Goal: Information Seeking & Learning: Learn about a topic

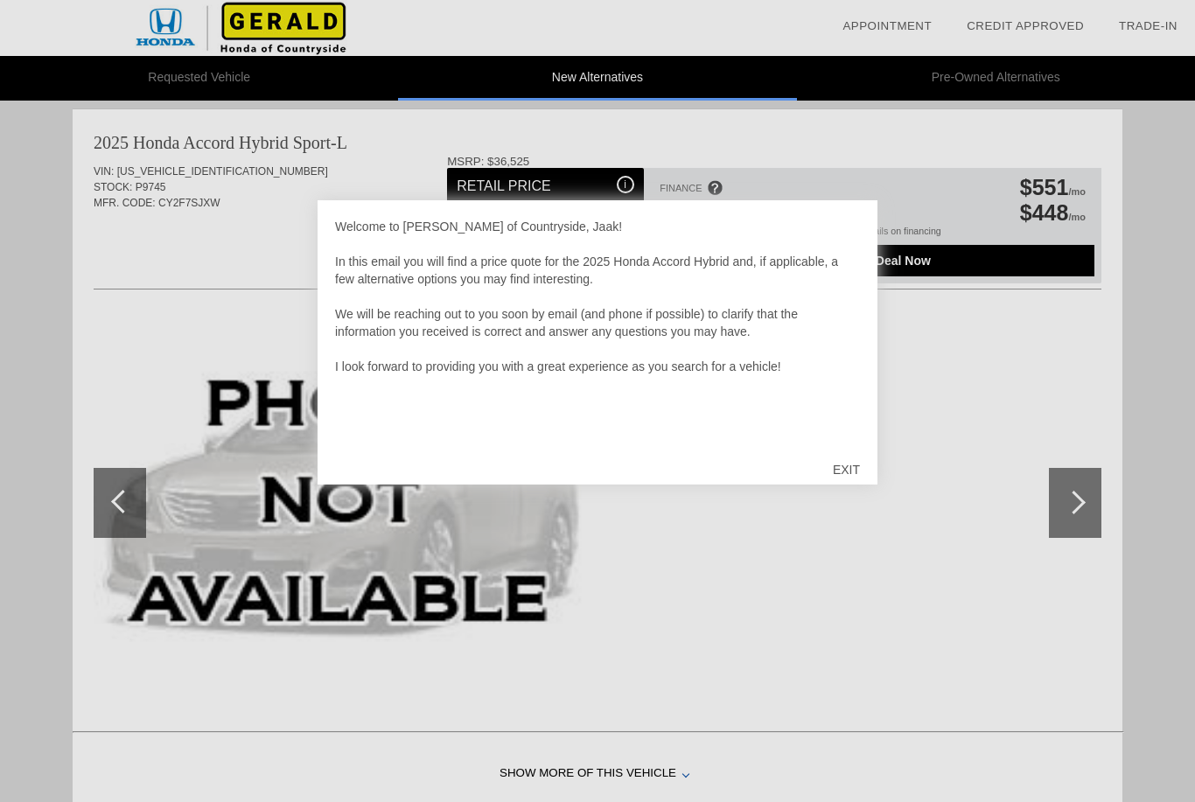
click at [853, 472] on div "EXIT" at bounding box center [847, 470] width 62 height 53
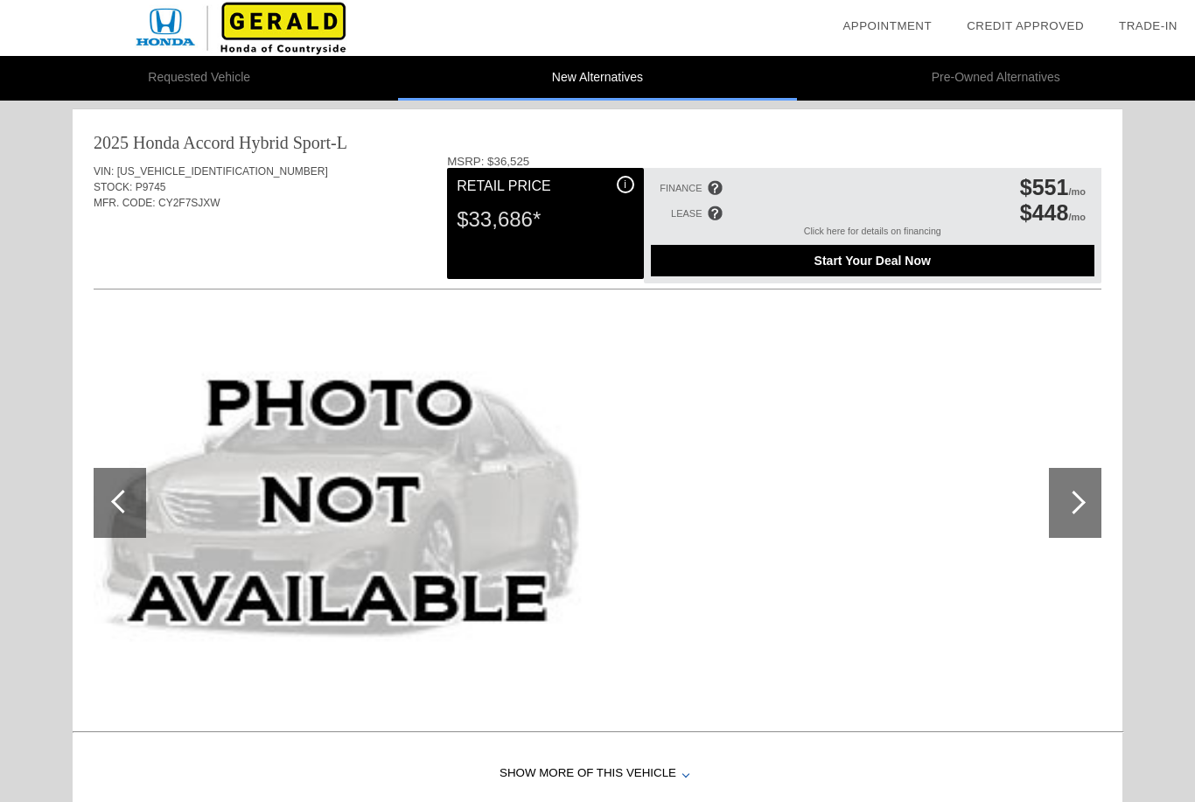
click at [629, 182] on div "i" at bounding box center [626, 185] width 18 height 18
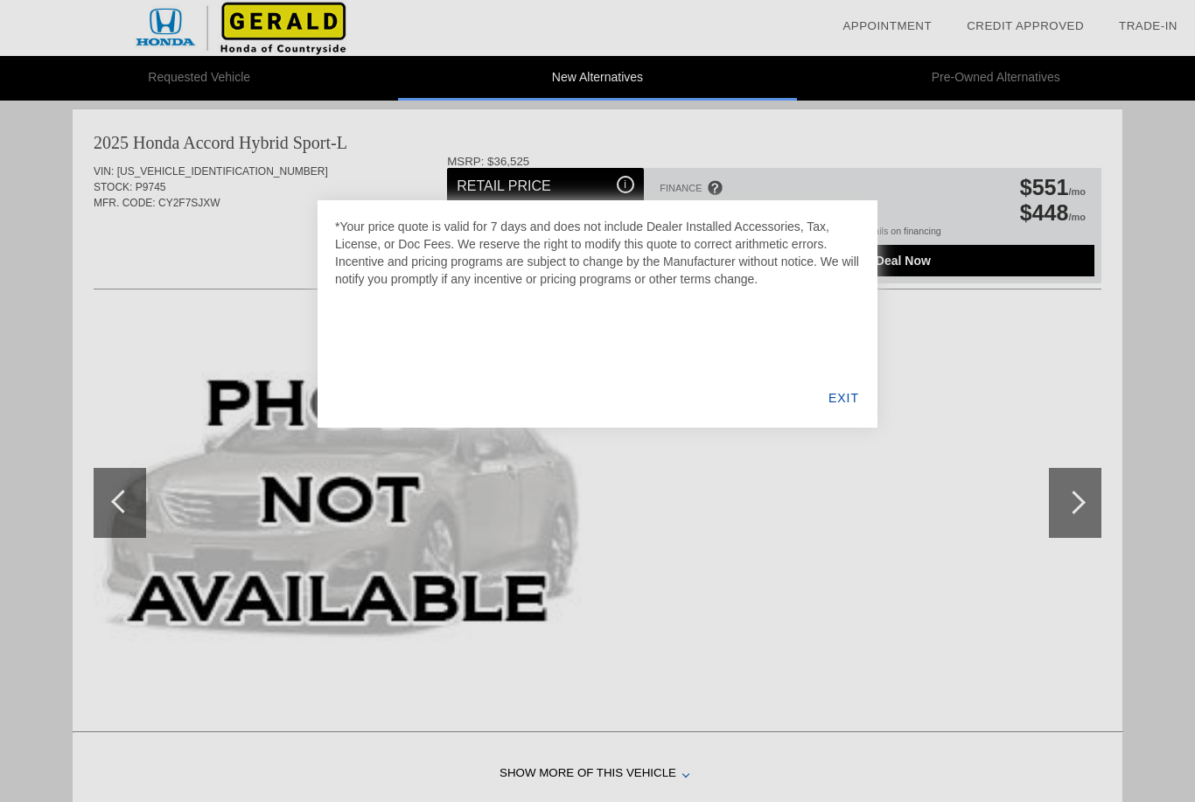
click at [847, 407] on div "EXIT" at bounding box center [843, 398] width 67 height 60
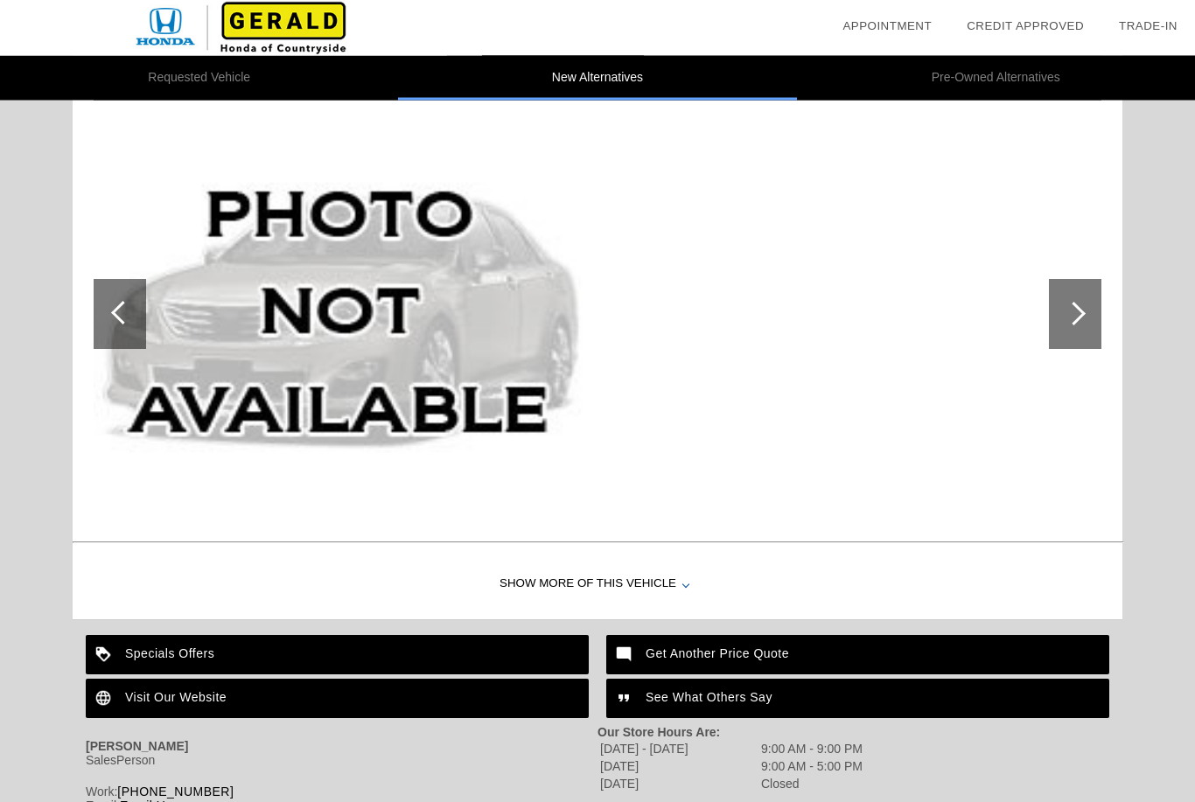
scroll to position [1685, 0]
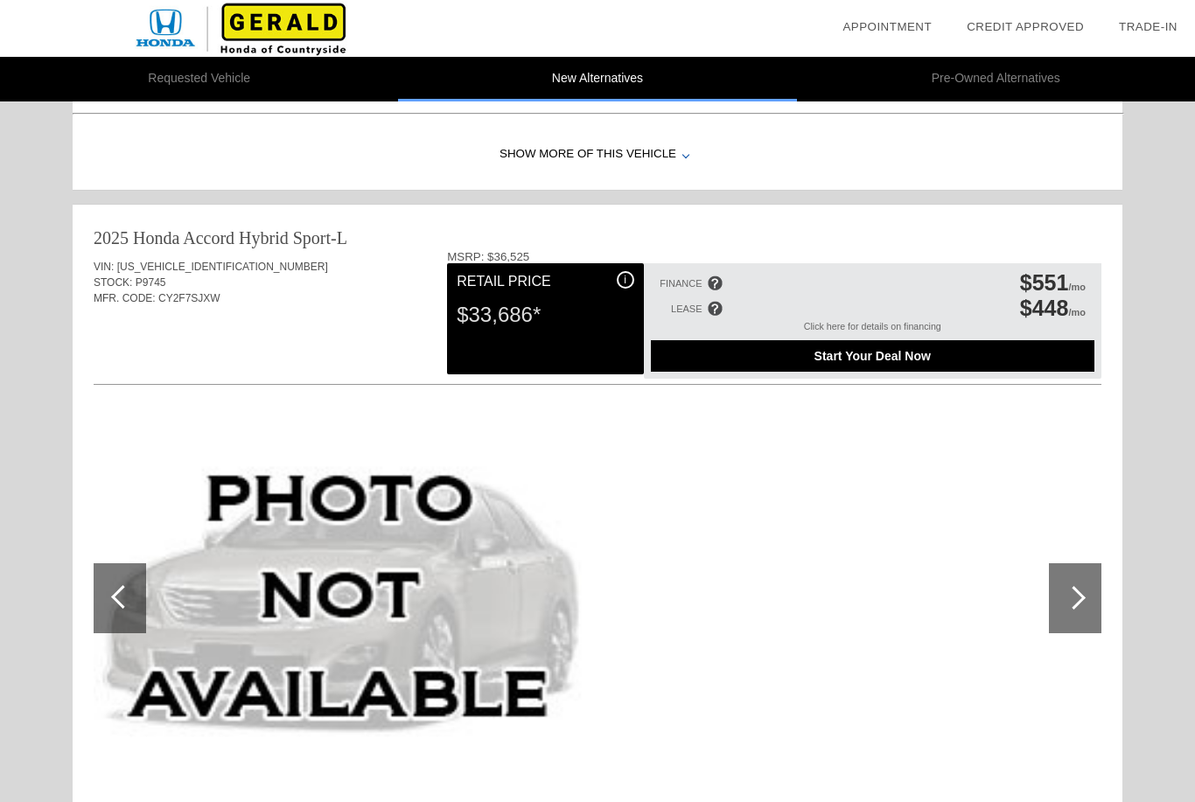
click at [1082, 601] on div at bounding box center [1074, 597] width 24 height 24
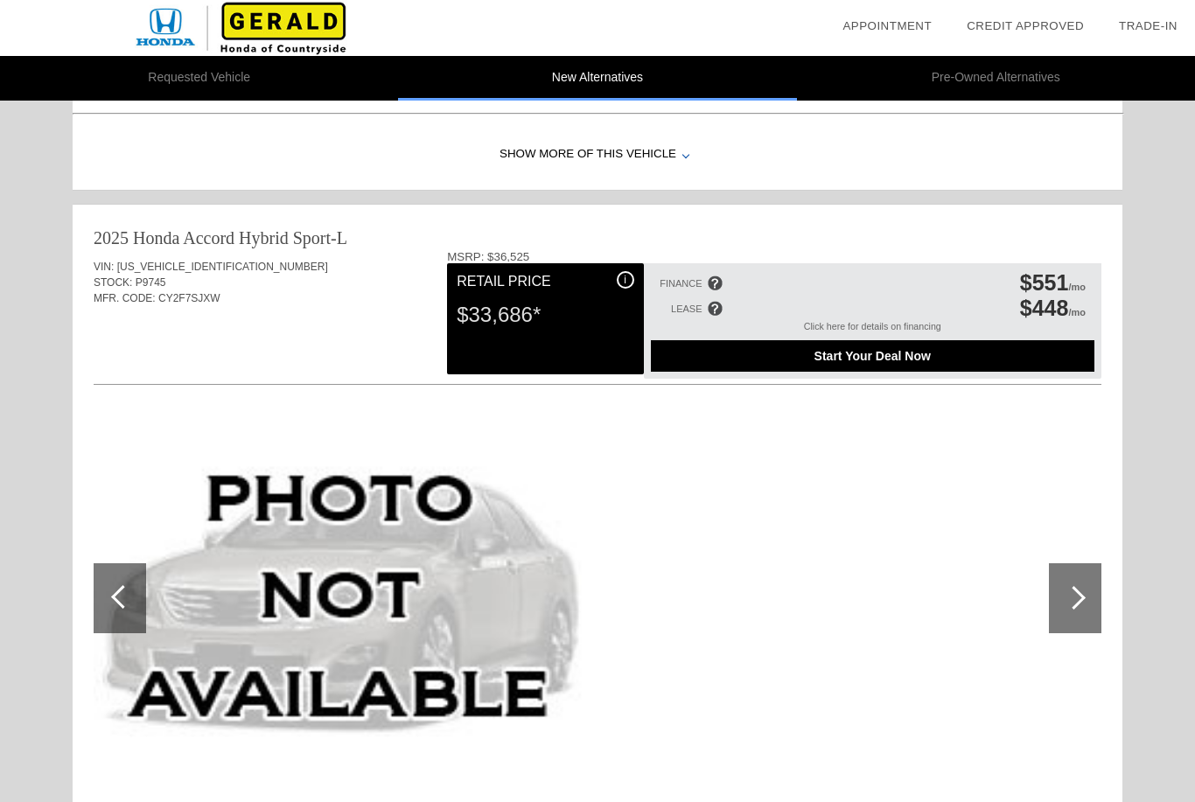
click at [1072, 610] on div at bounding box center [1075, 599] width 53 height 70
click at [119, 592] on div at bounding box center [123, 597] width 24 height 24
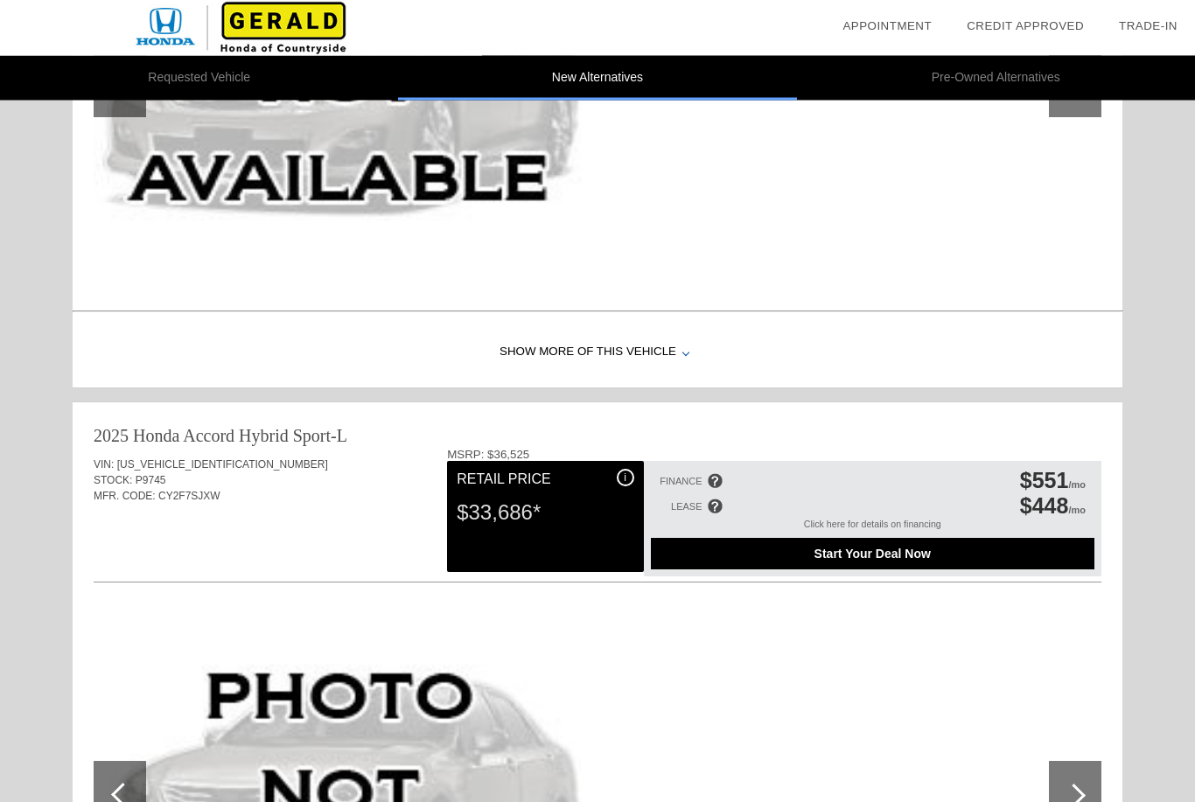
scroll to position [463, 0]
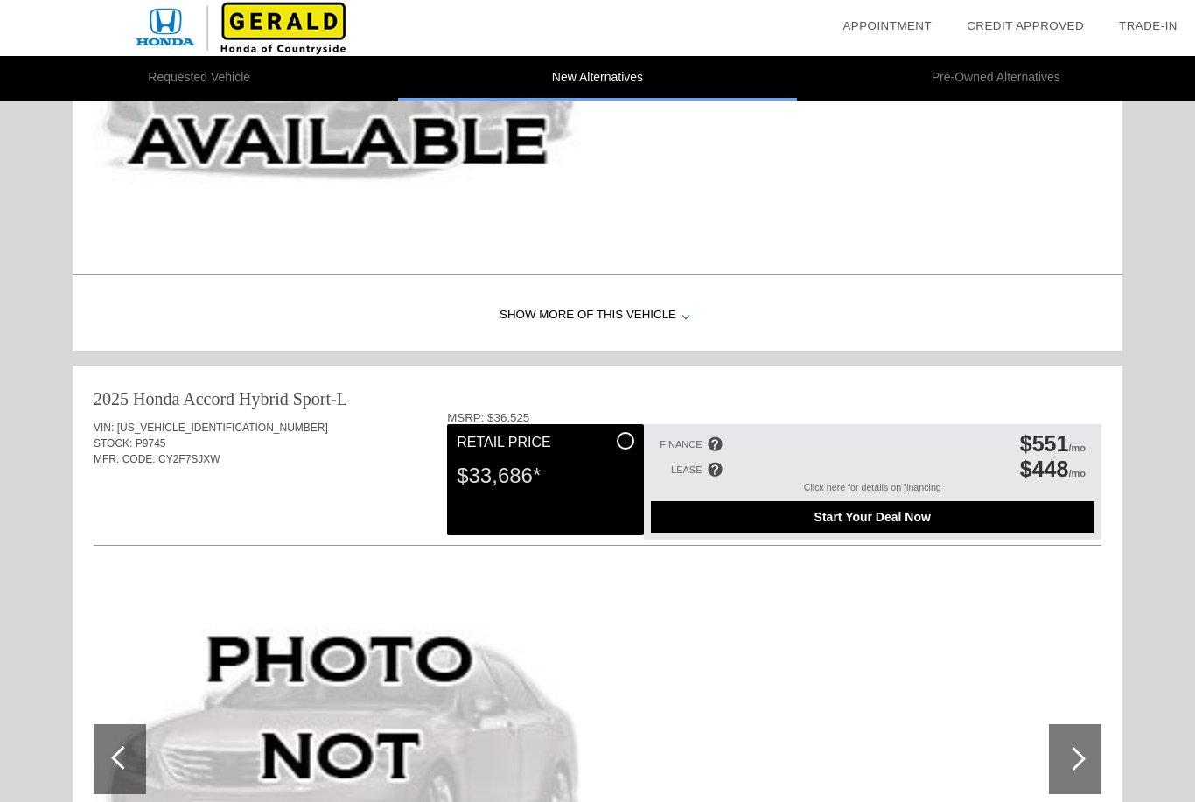
click at [943, 524] on span "Start Your Deal Now" at bounding box center [873, 517] width 400 height 14
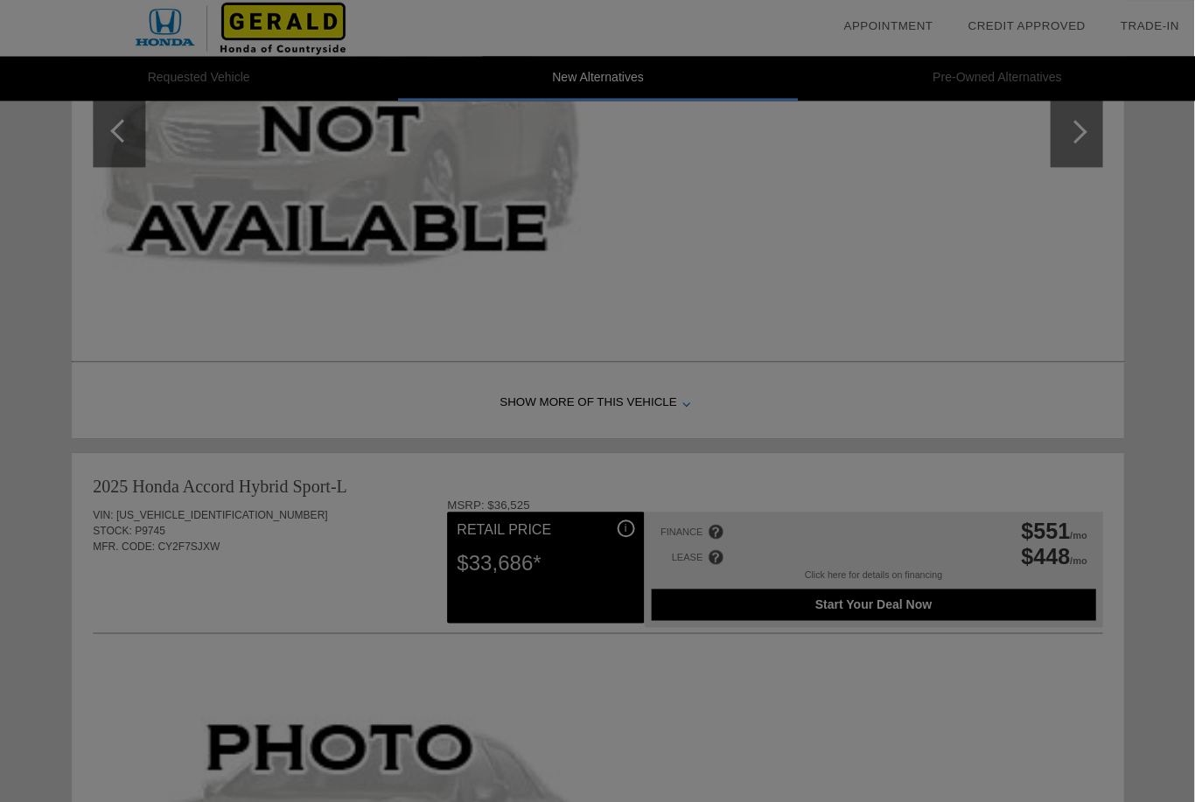
scroll to position [373, 0]
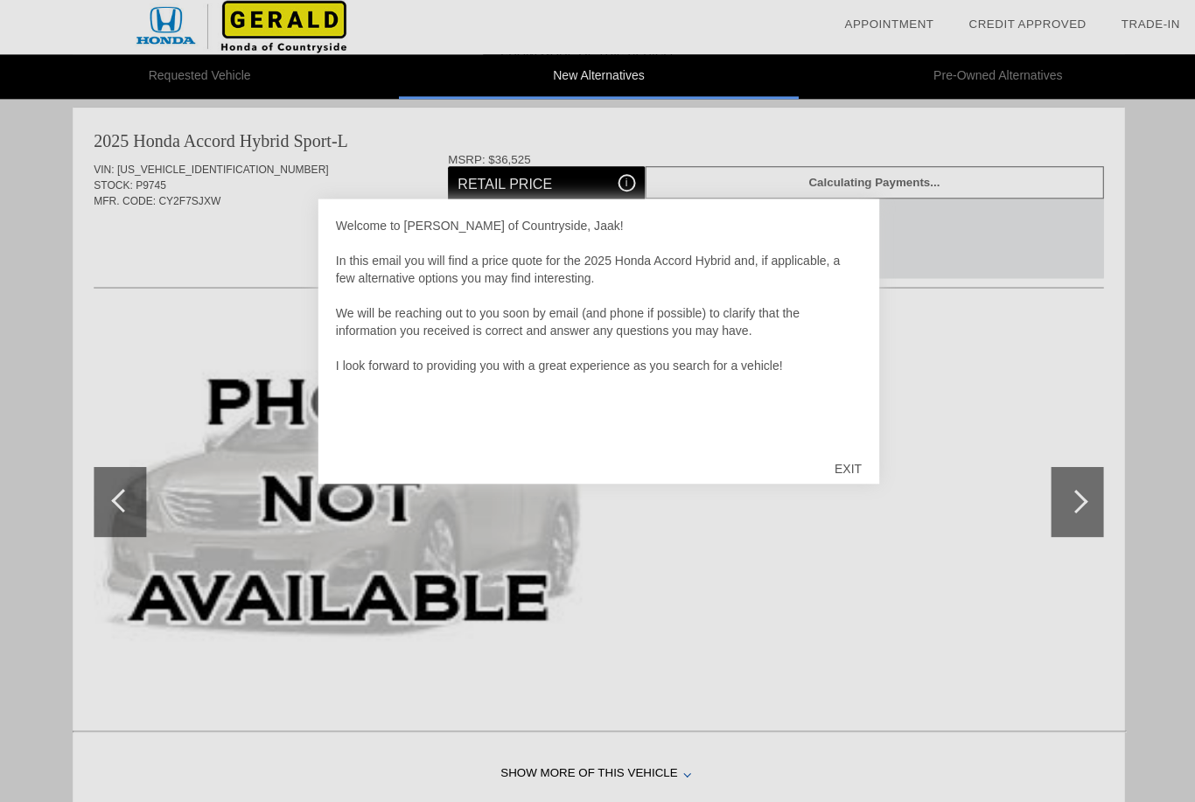
click at [849, 470] on div "EXIT" at bounding box center [847, 470] width 62 height 53
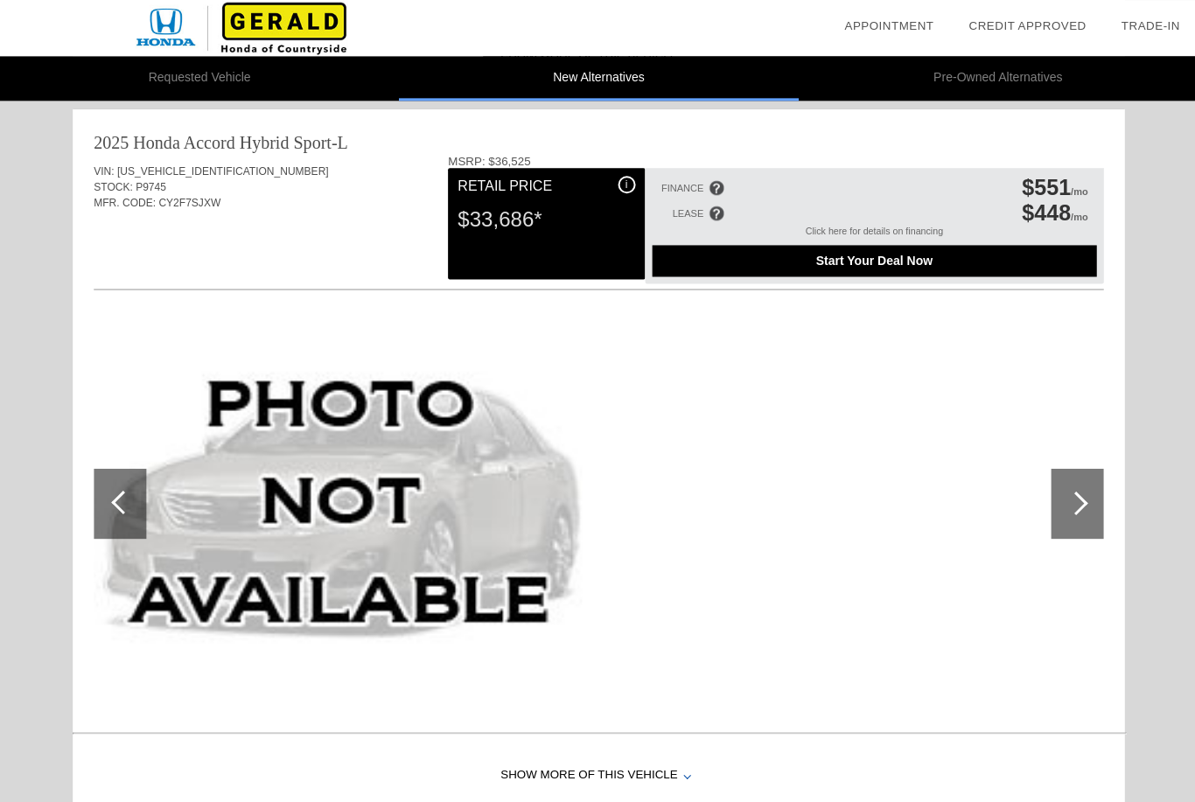
click at [910, 268] on span "Start Your Deal Now" at bounding box center [873, 261] width 400 height 14
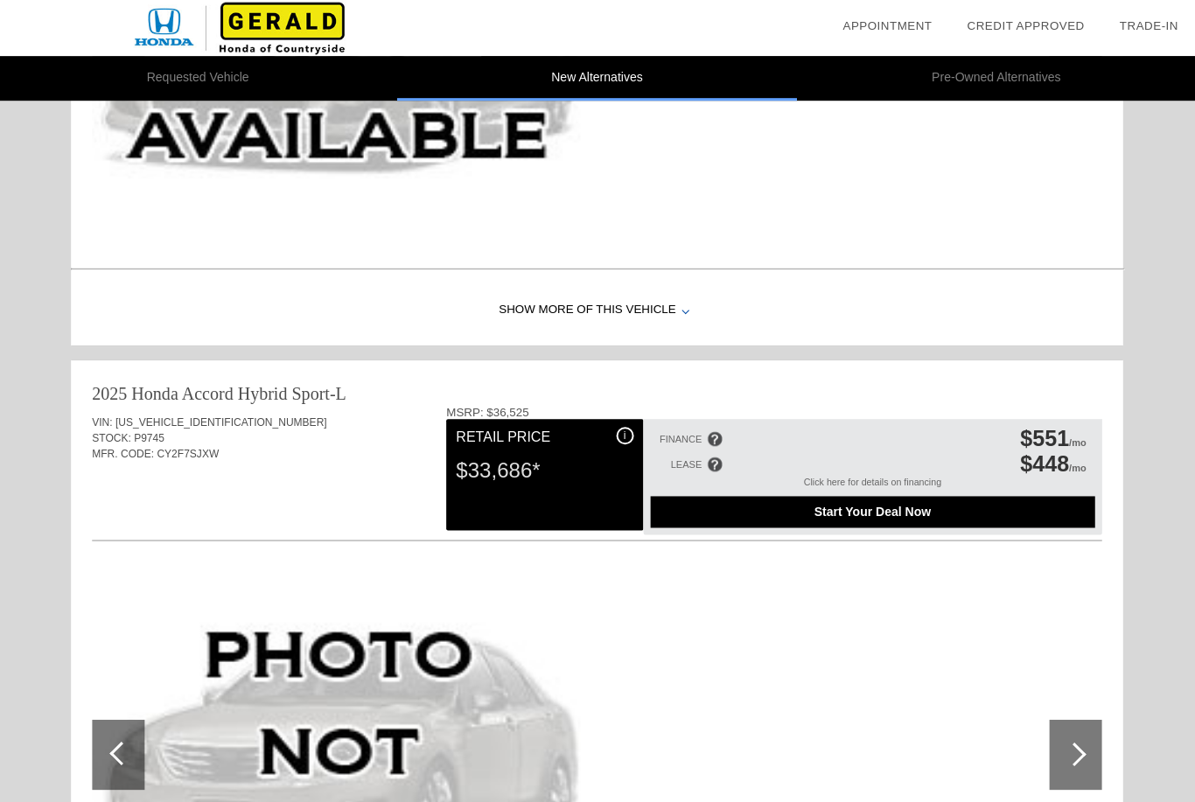
scroll to position [473, 0]
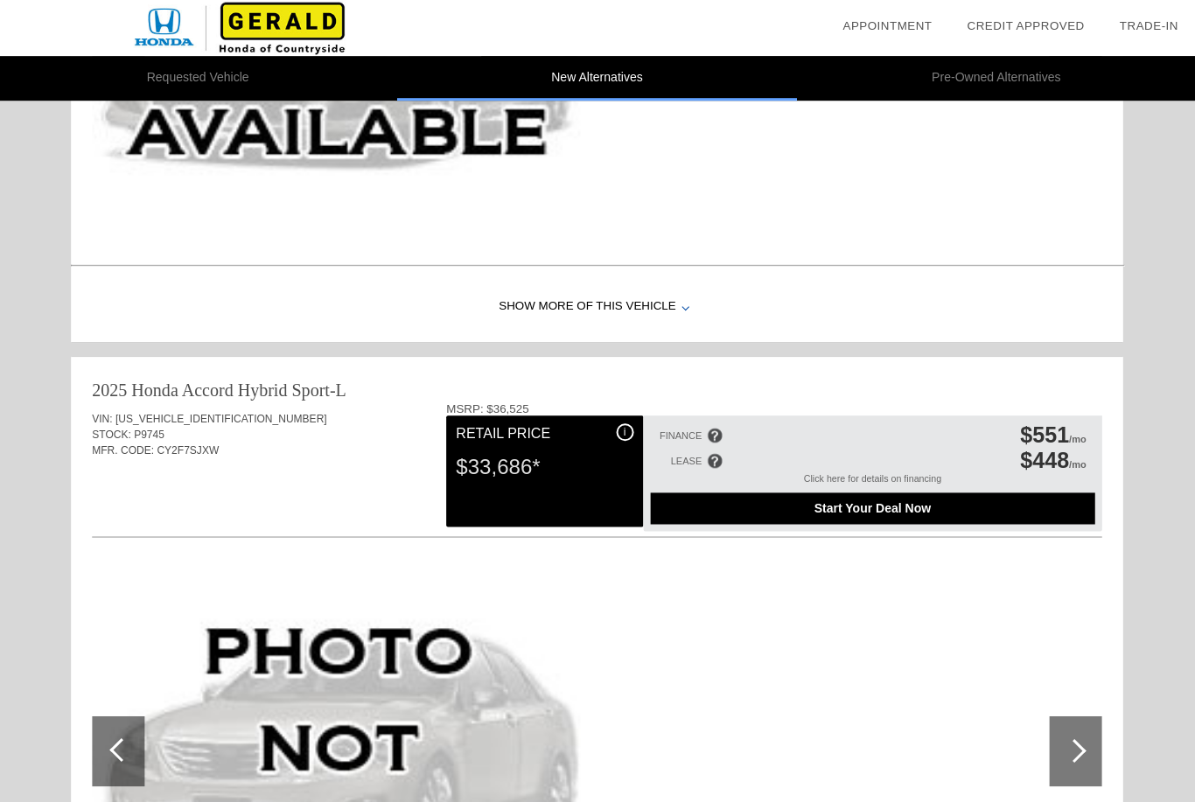
click at [943, 515] on span "Start Your Deal Now" at bounding box center [873, 508] width 400 height 14
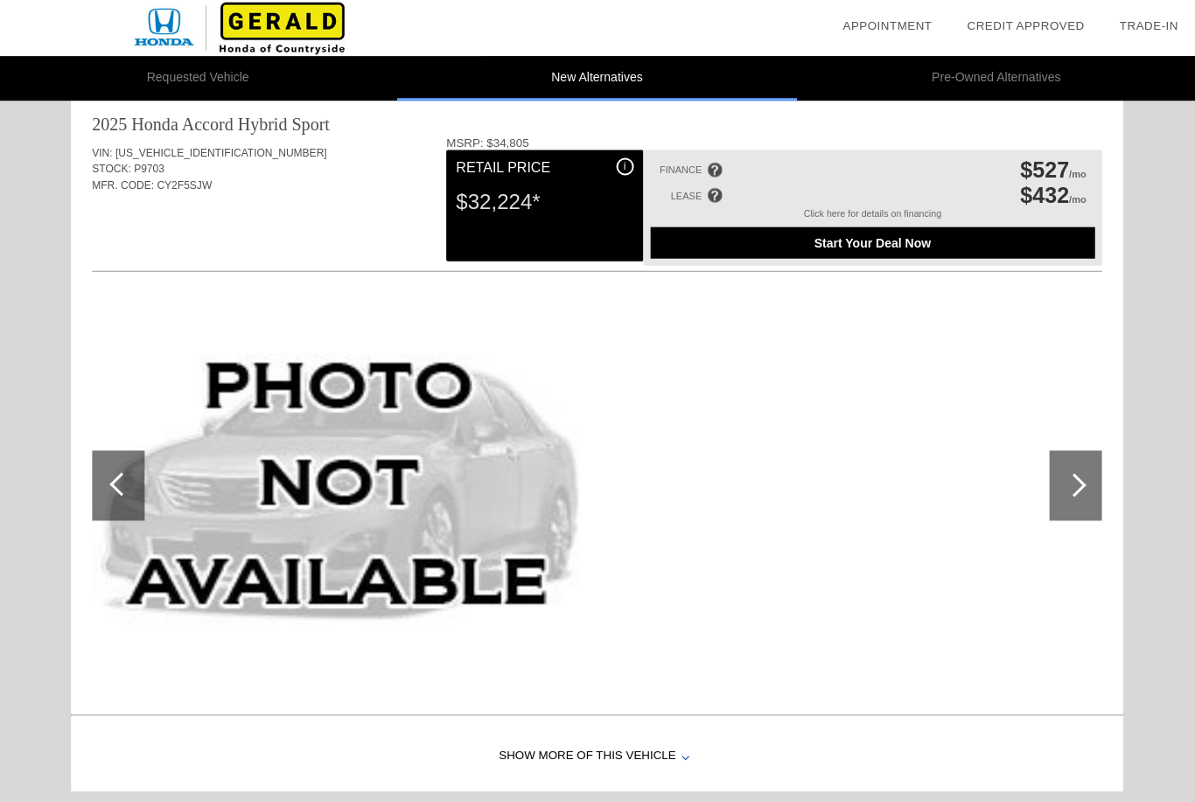
scroll to position [0, 0]
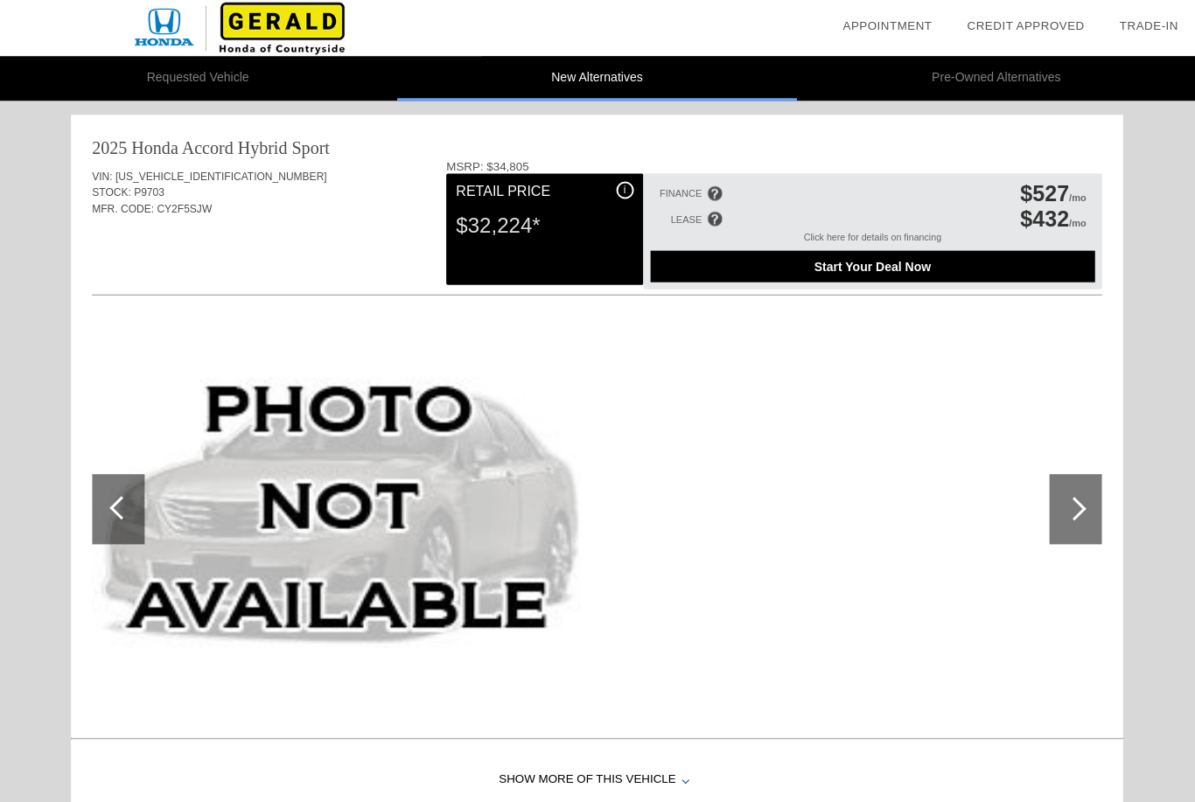
click at [950, 273] on span "Start Your Deal Now" at bounding box center [873, 266] width 400 height 14
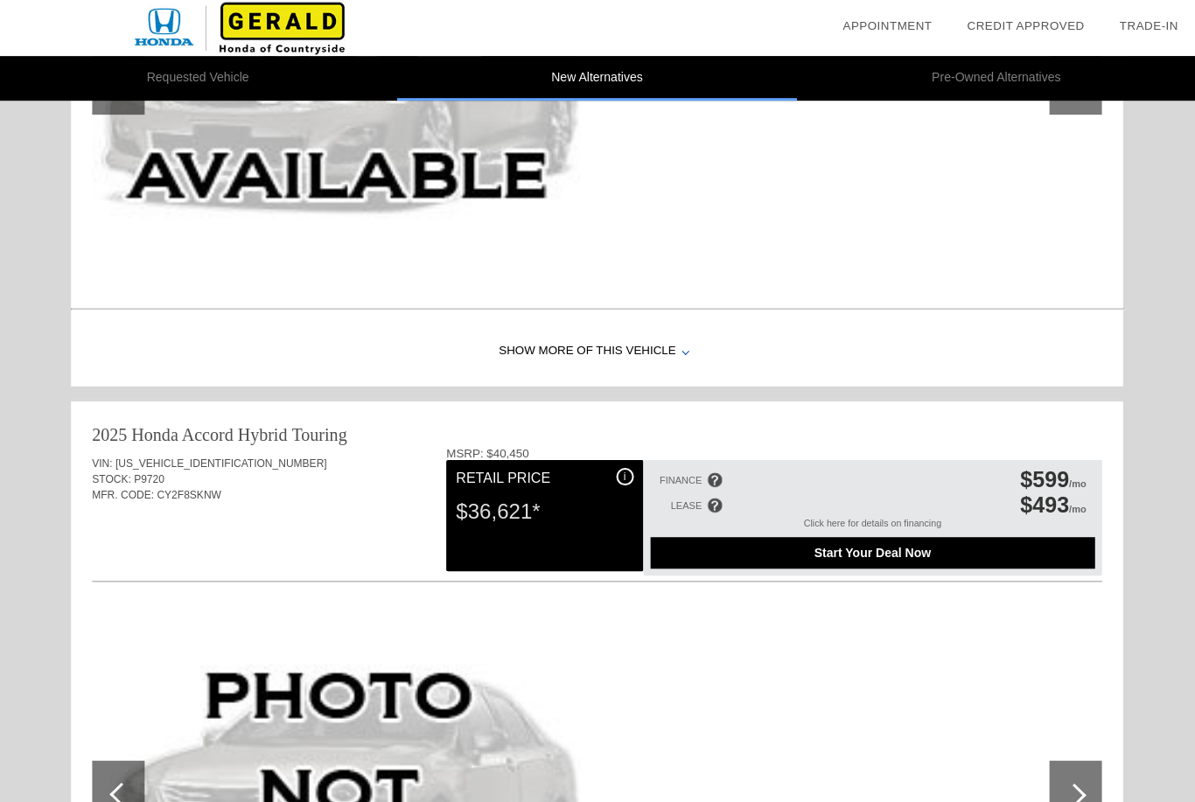
scroll to position [1215, 0]
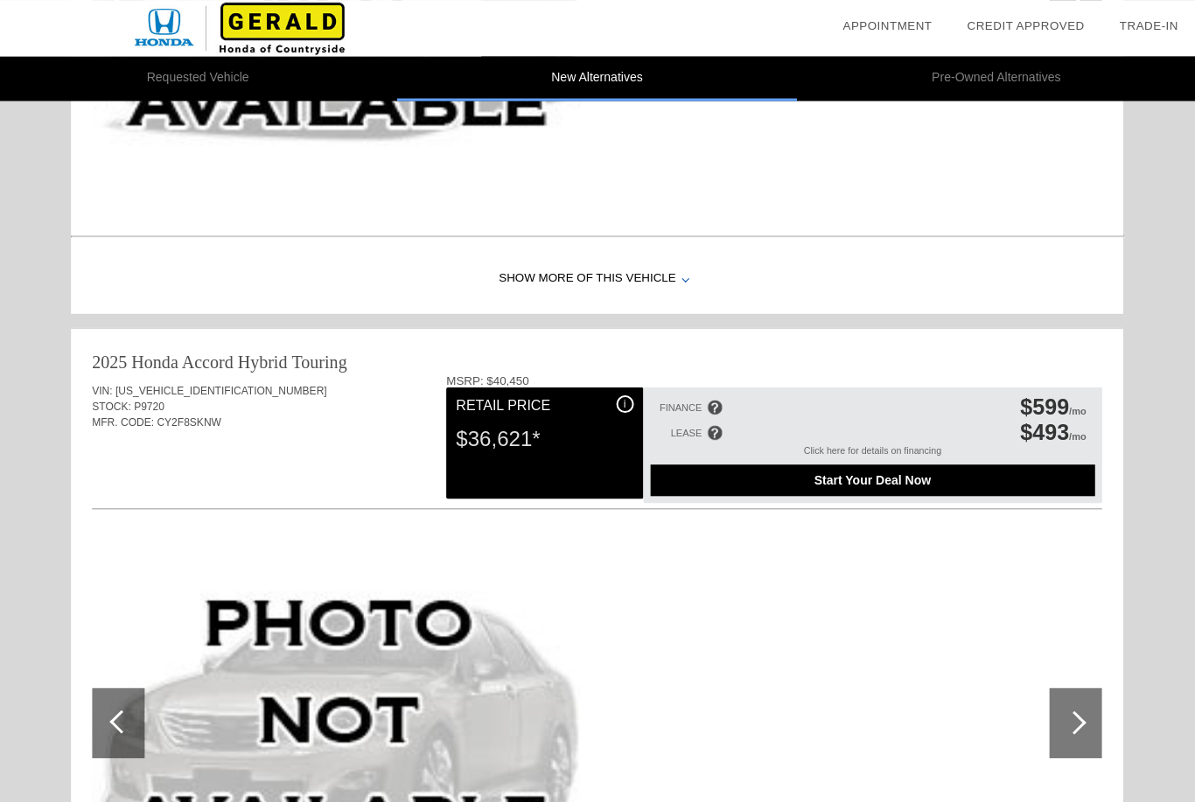
click at [907, 495] on div "Start Your Deal Now" at bounding box center [873, 480] width 444 height 32
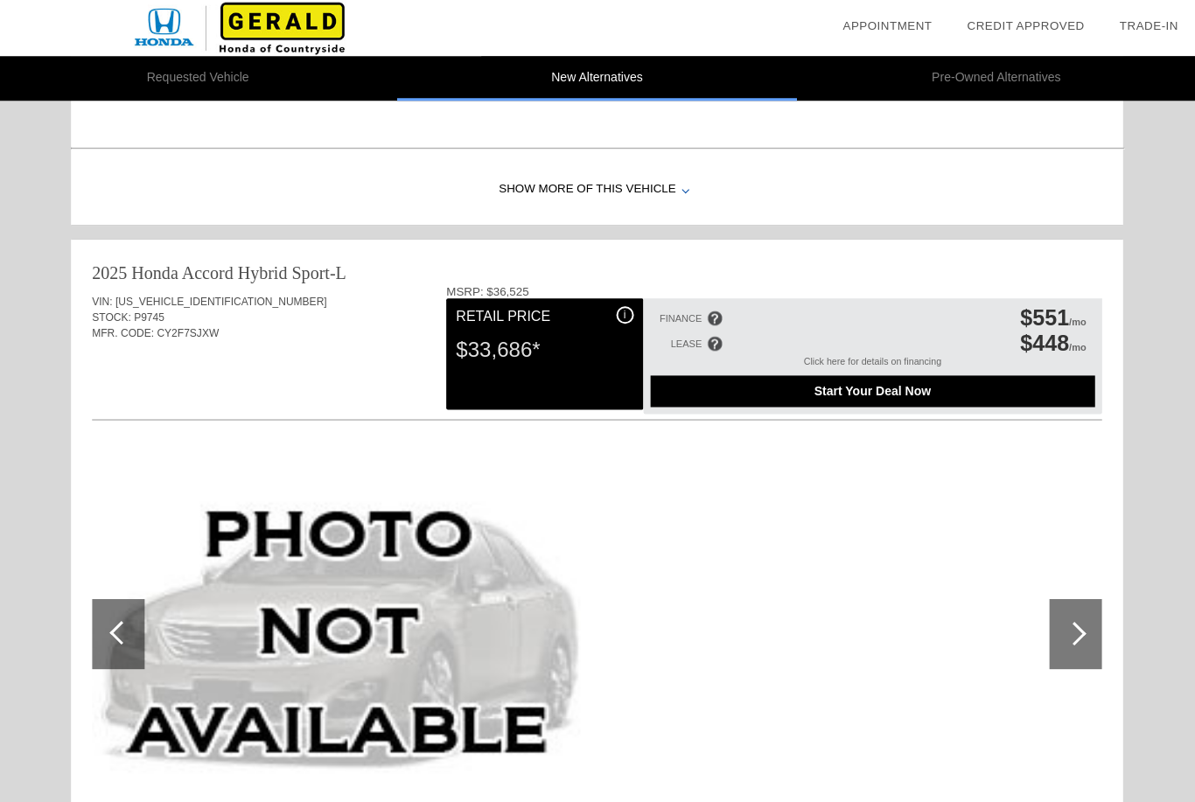
scroll to position [587, 0]
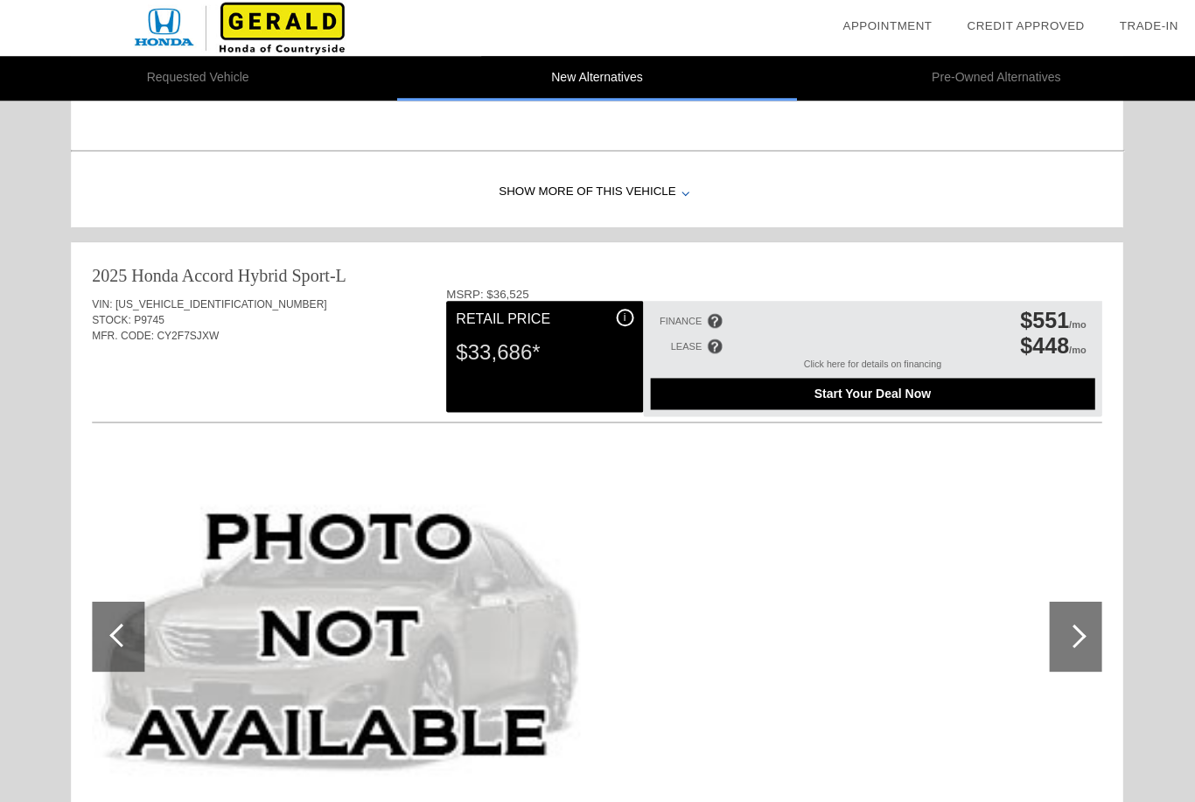
click at [1034, 400] on span "Start Your Deal Now" at bounding box center [873, 393] width 400 height 14
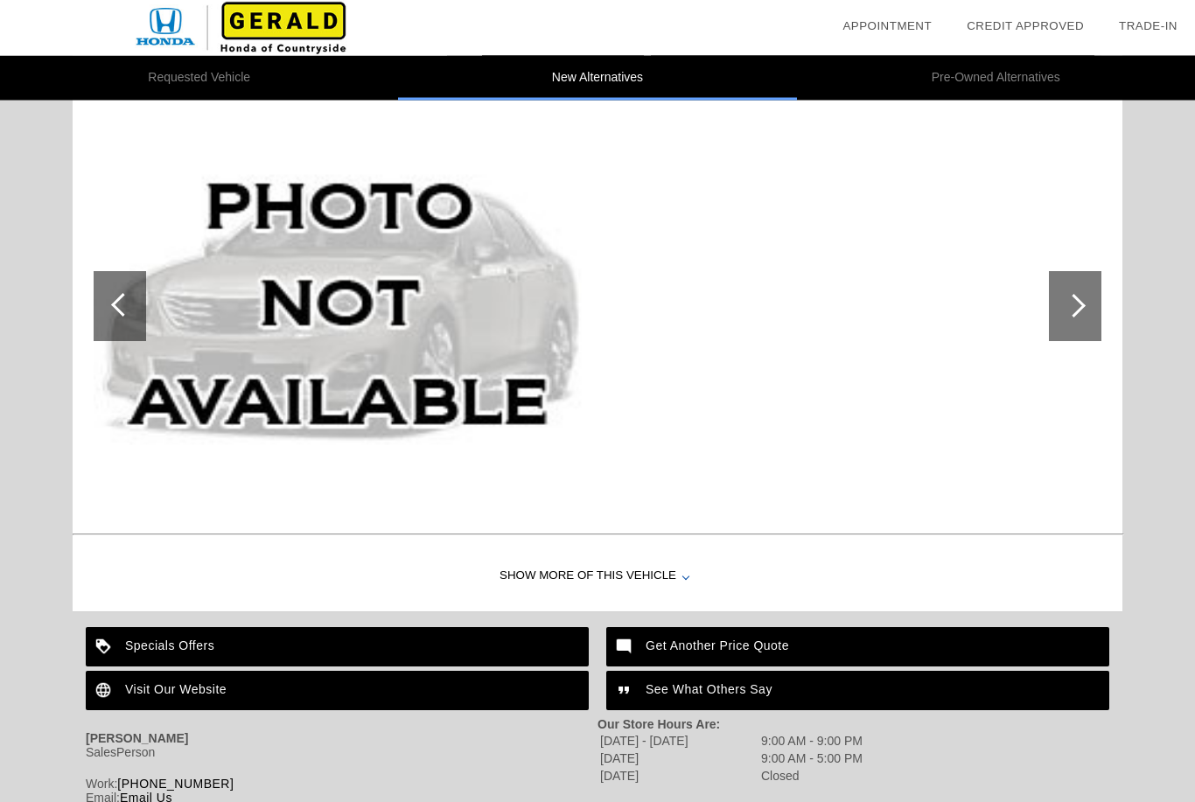
scroll to position [1669, 0]
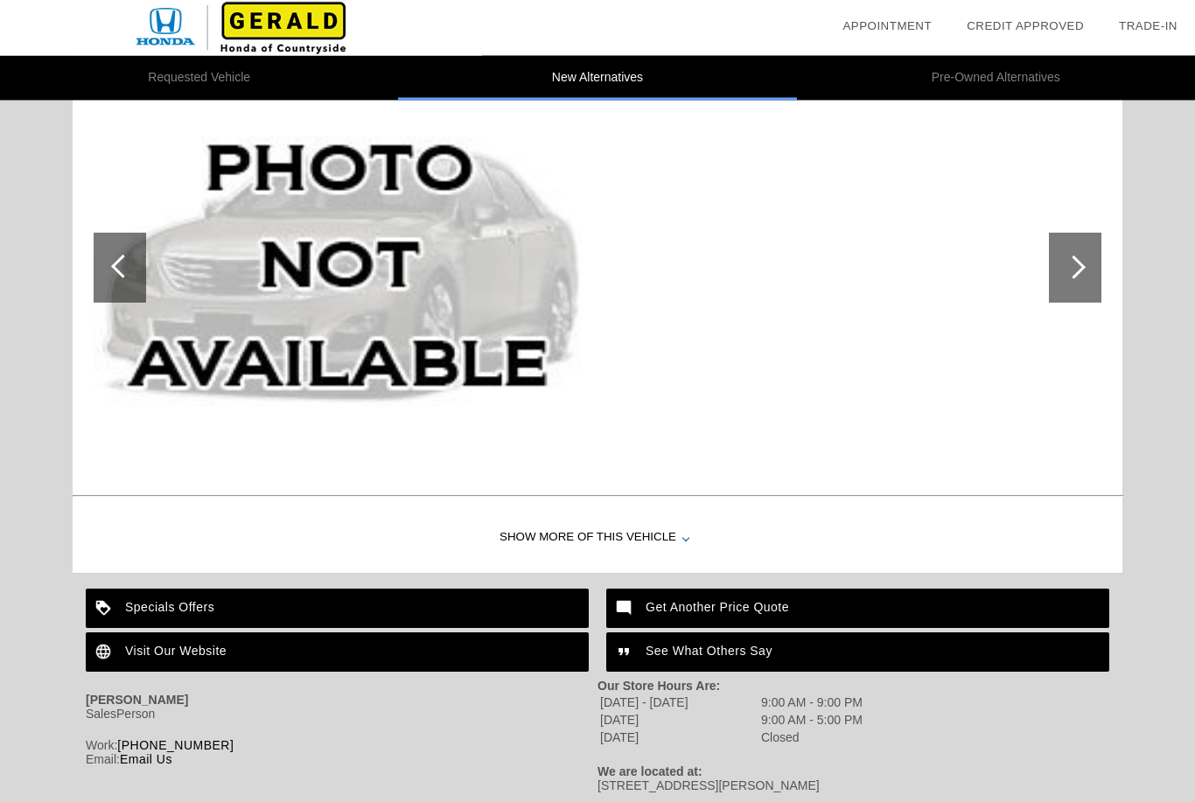
click at [123, 605] on img at bounding box center [105, 609] width 39 height 39
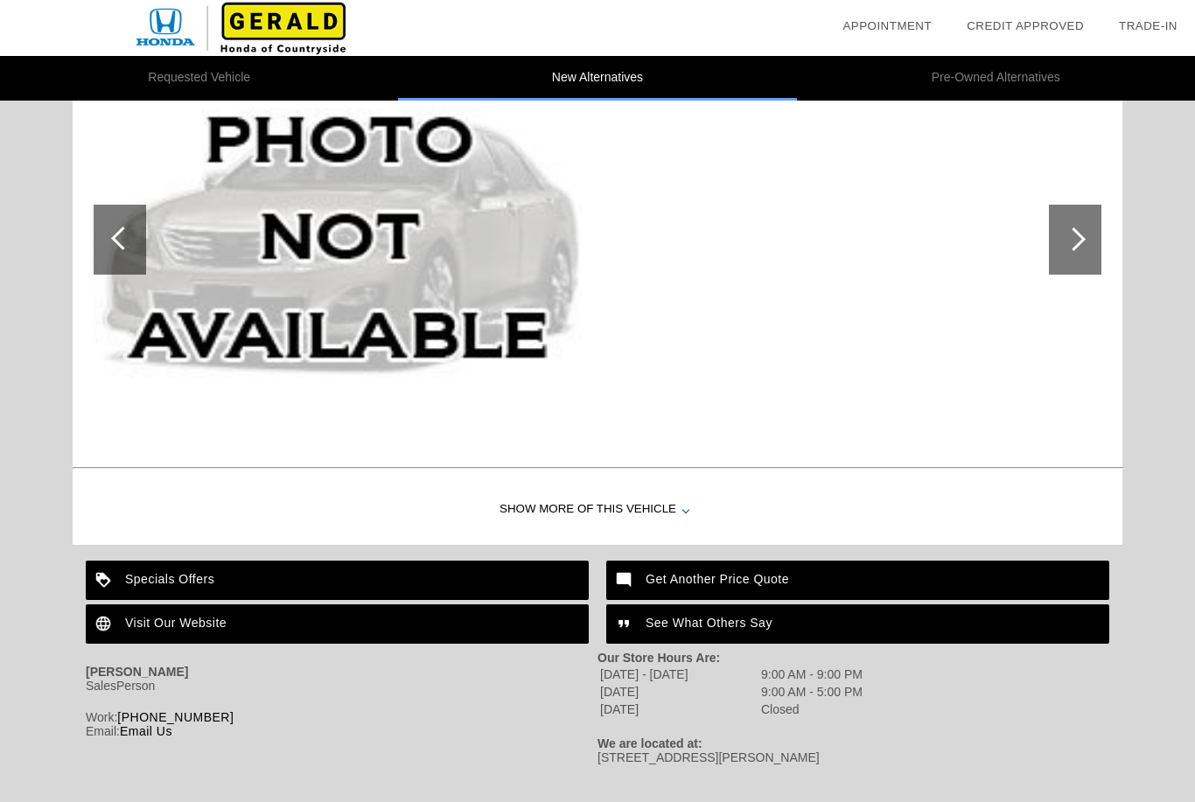
click at [934, 575] on div "Get Another Price Quote" at bounding box center [857, 580] width 503 height 39
click at [674, 515] on div "Show More of this Vehicle" at bounding box center [598, 510] width 1050 height 70
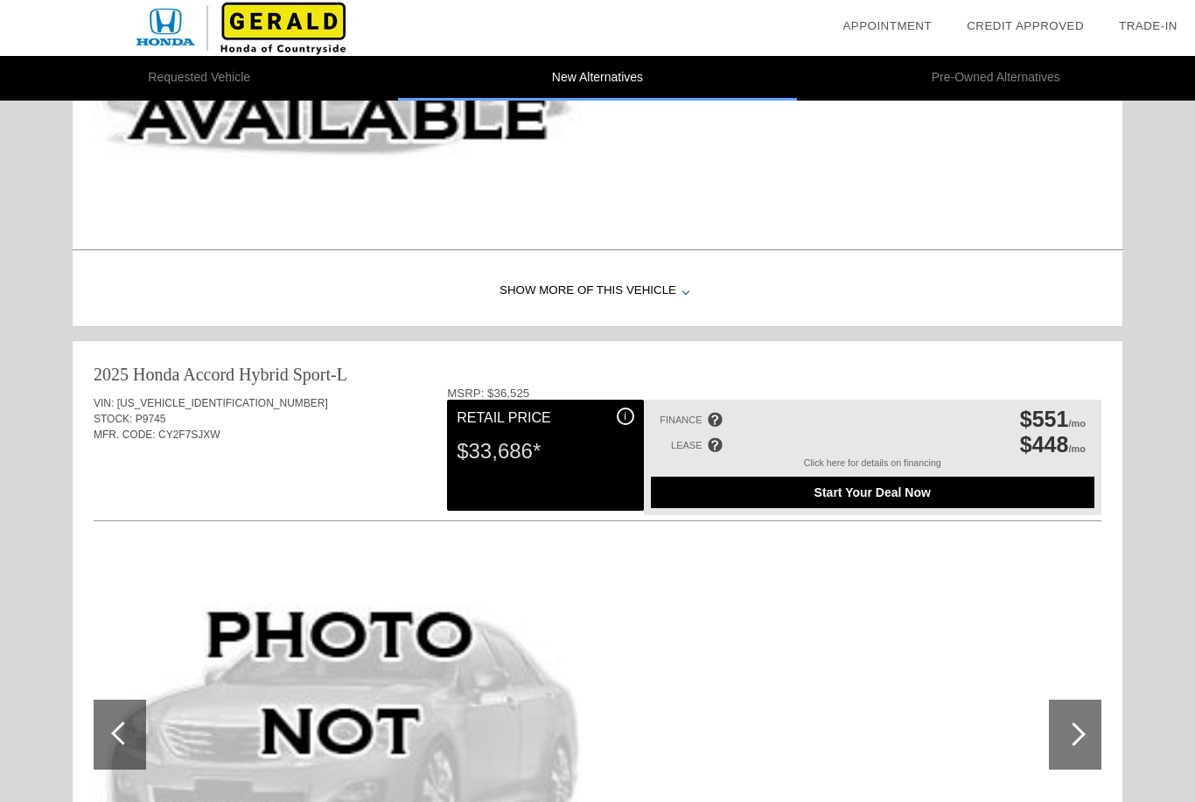
scroll to position [487, 0]
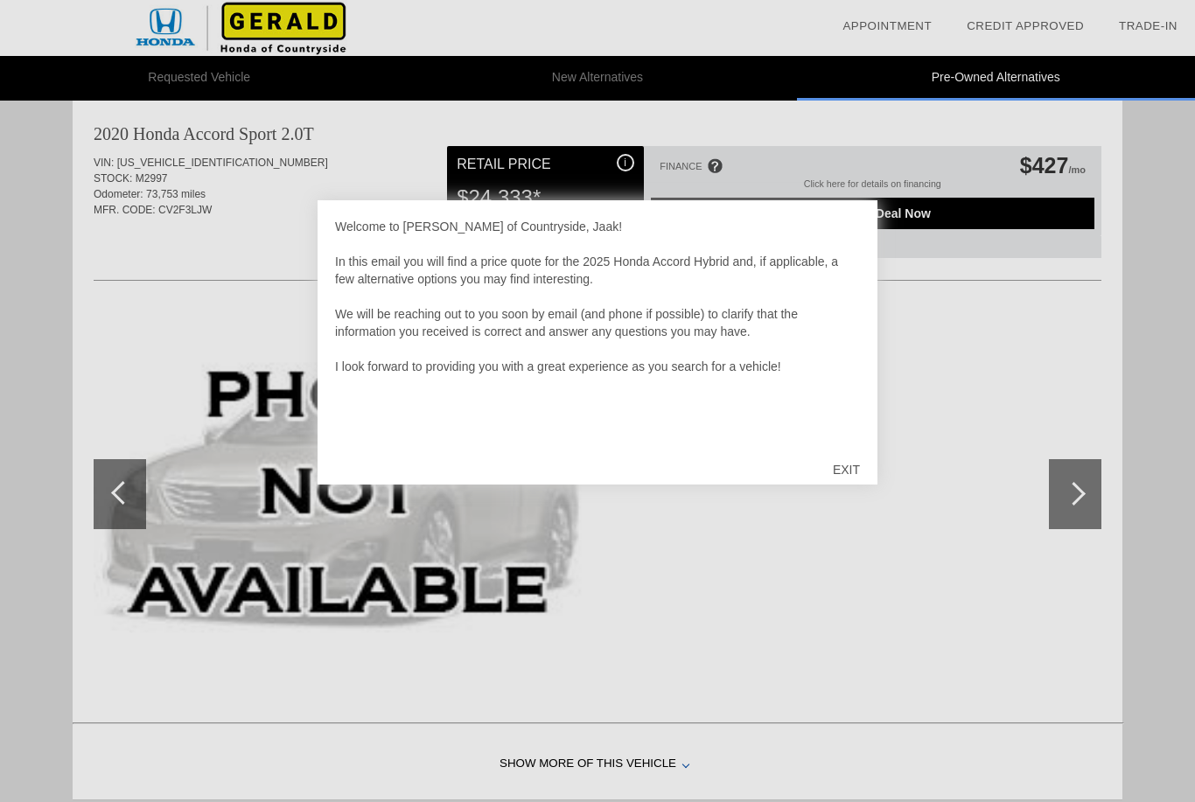
click at [848, 458] on div "EXIT" at bounding box center [847, 470] width 62 height 53
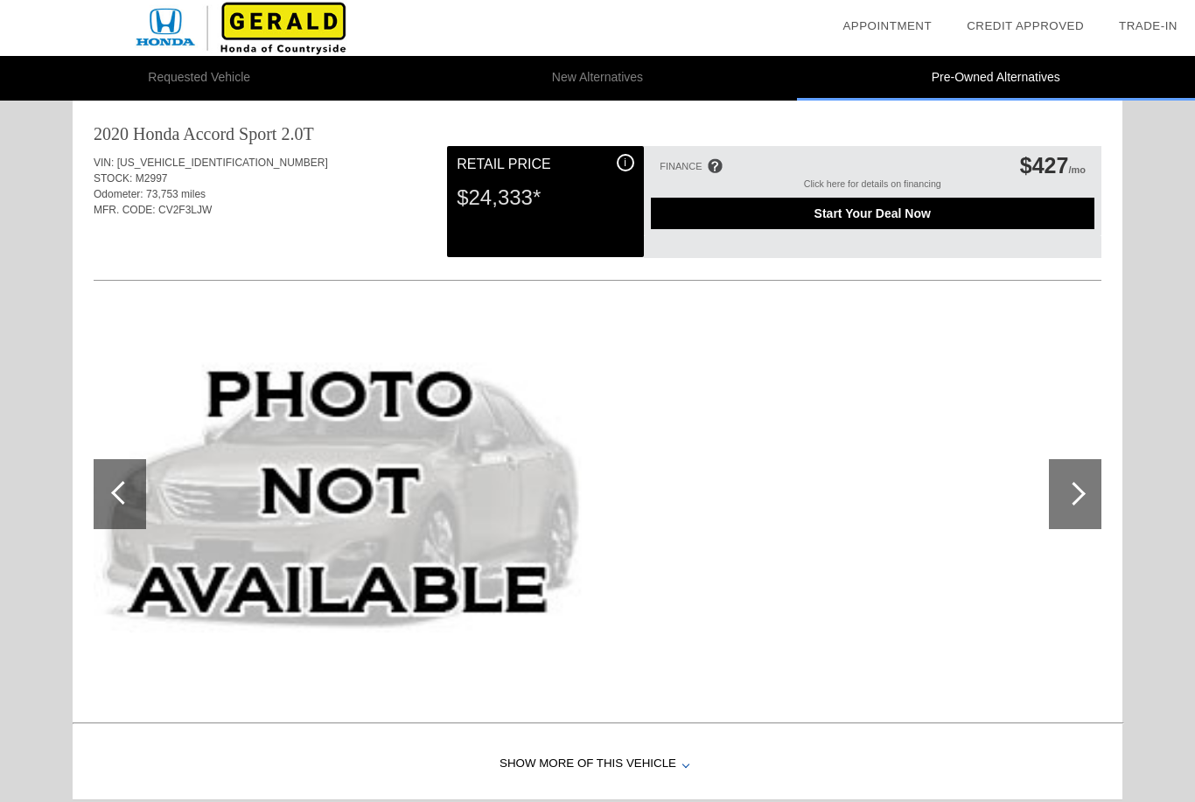
click at [984, 221] on span "Start Your Deal Now" at bounding box center [873, 214] width 400 height 14
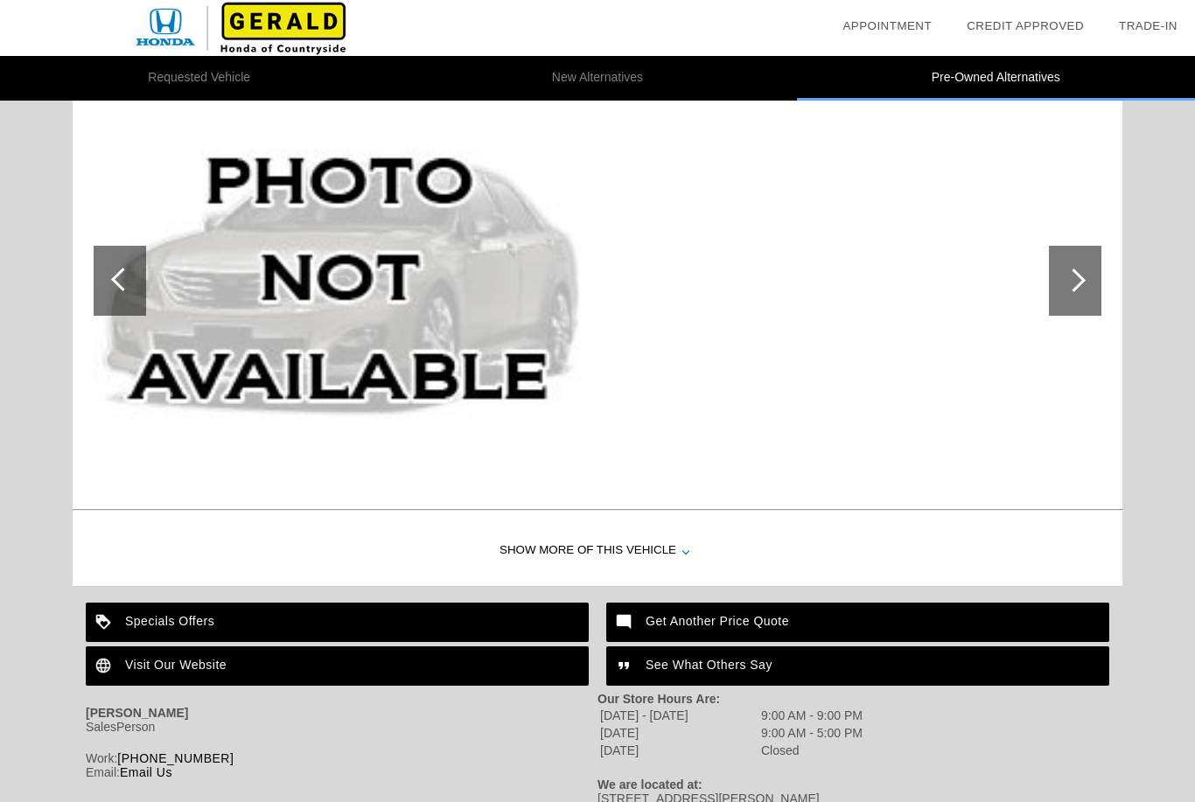
scroll to position [2726, 0]
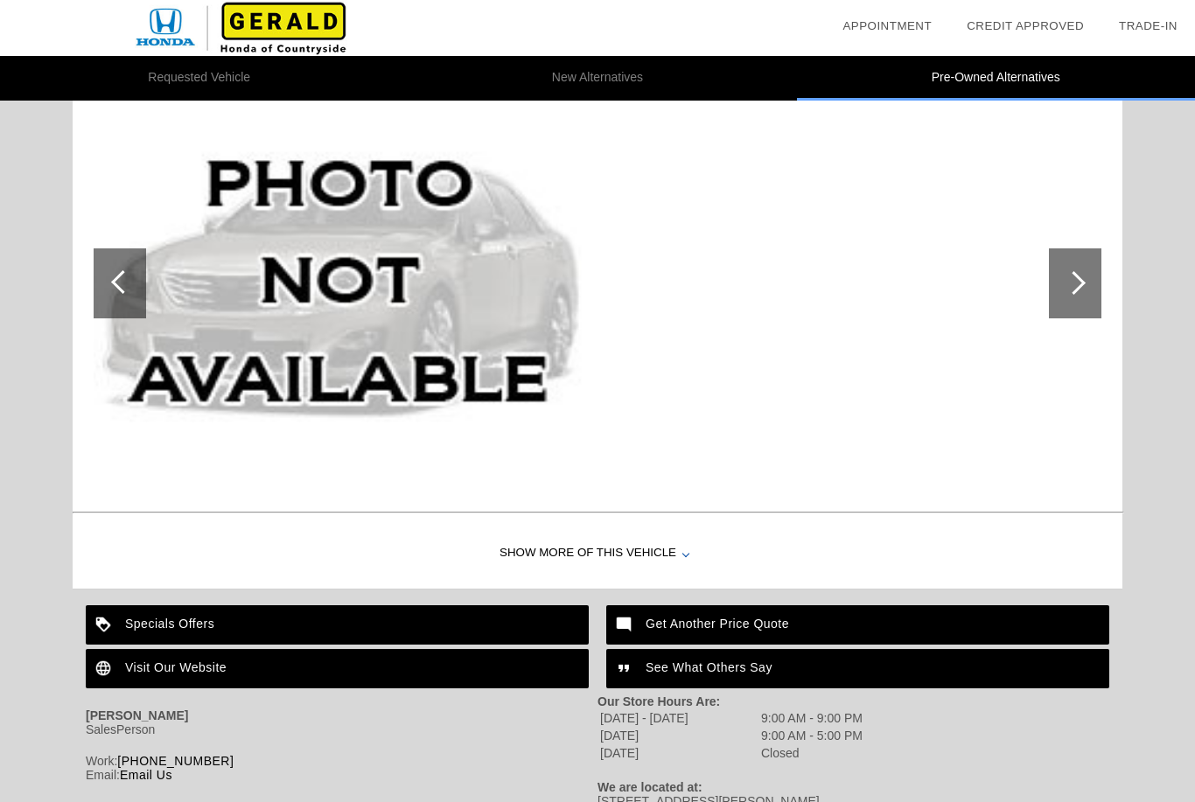
click at [662, 563] on div "Show More of this Vehicle" at bounding box center [598, 554] width 1050 height 70
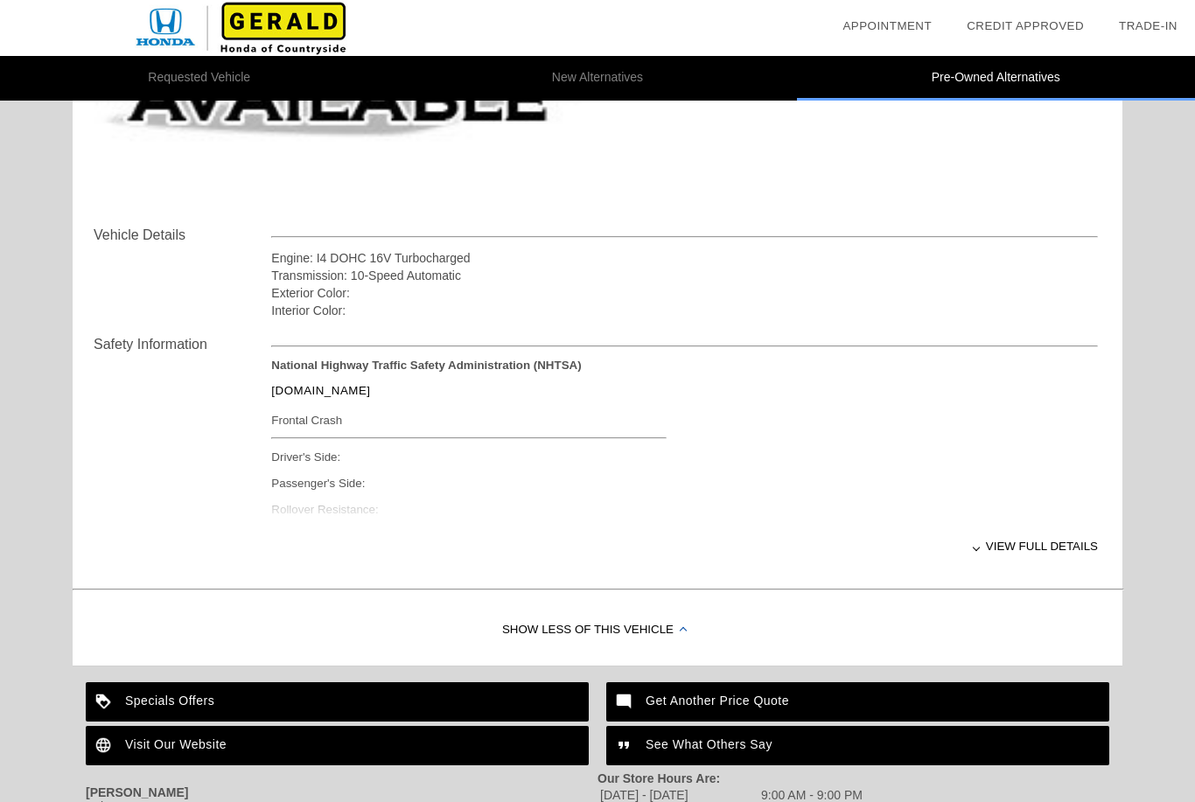
scroll to position [3005, 0]
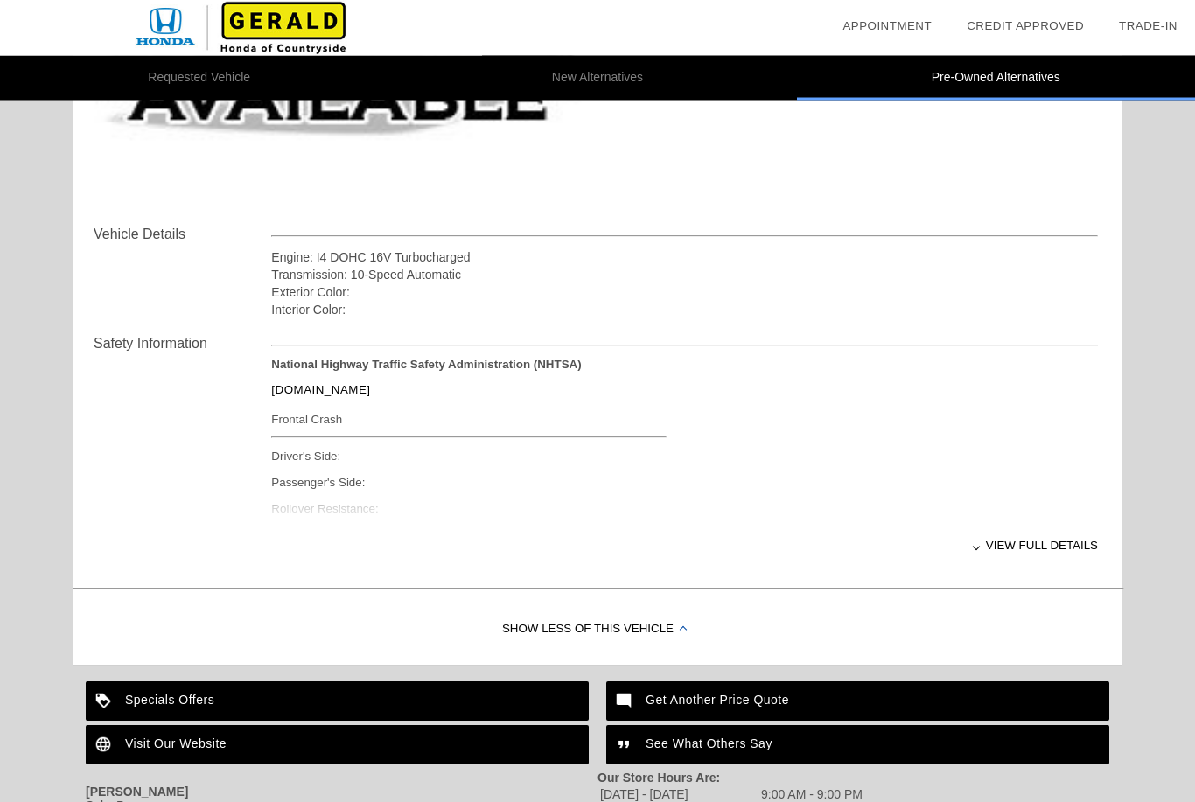
click at [1034, 556] on div "View full details" at bounding box center [684, 546] width 827 height 43
click at [1035, 557] on div "View less details" at bounding box center [684, 545] width 827 height 43
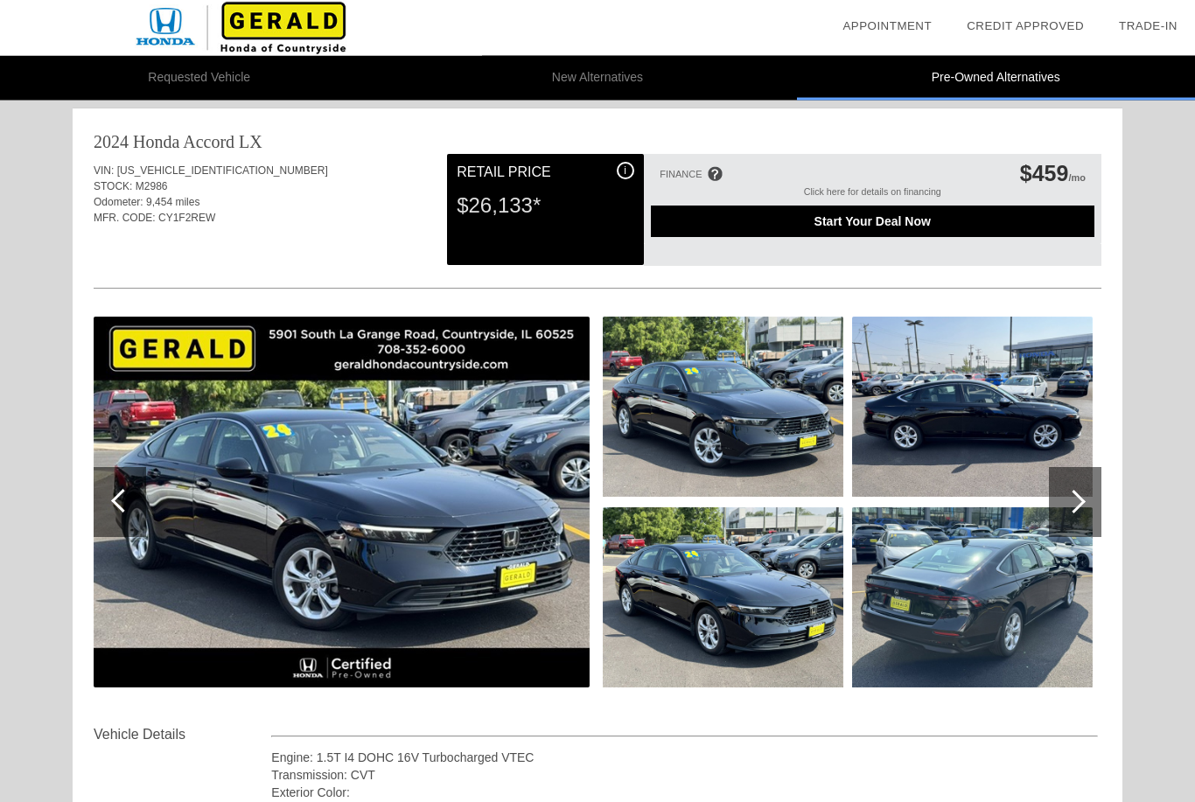
scroll to position [0, 0]
